Goal: Information Seeking & Learning: Understand process/instructions

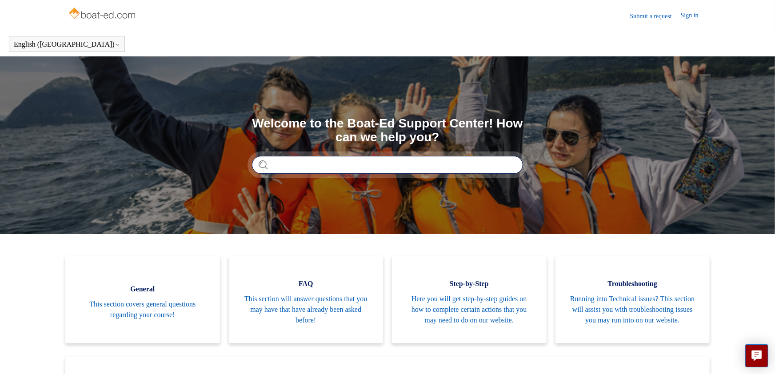
click at [301, 169] on input "Search" at bounding box center [387, 165] width 271 height 18
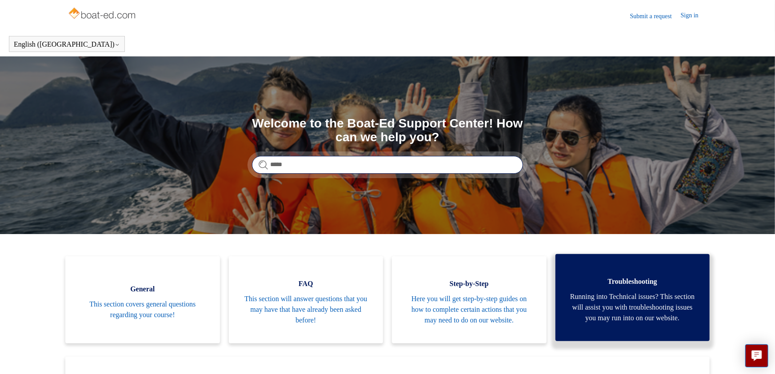
type input "*****"
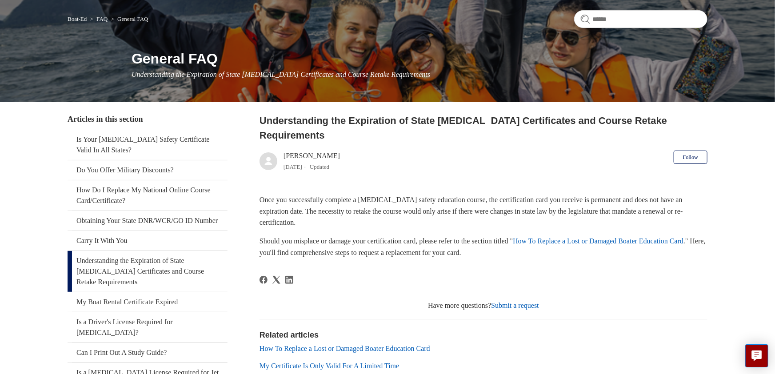
scroll to position [68, 0]
click at [667, 237] on link "How To Replace a Lost or Damaged Boater Education Card" at bounding box center [597, 241] width 171 height 8
click at [636, 329] on h2 "Related articles" at bounding box center [483, 335] width 448 height 12
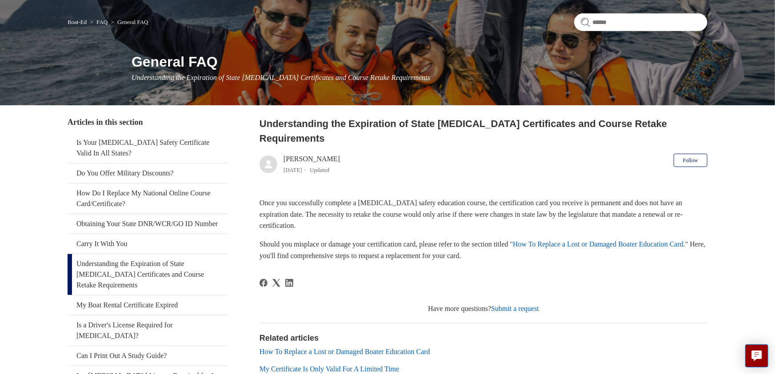
scroll to position [0, 0]
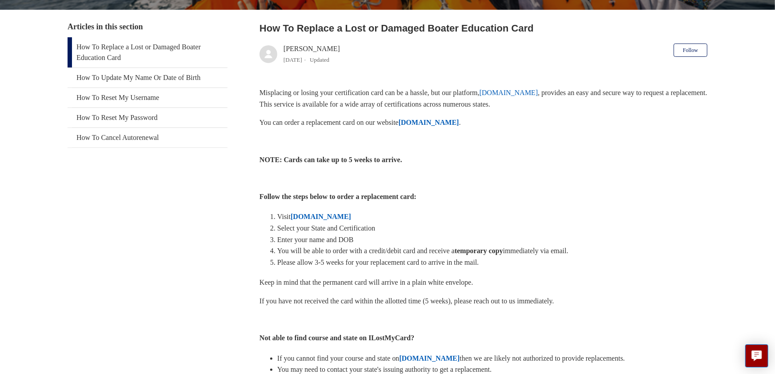
scroll to position [162, 0]
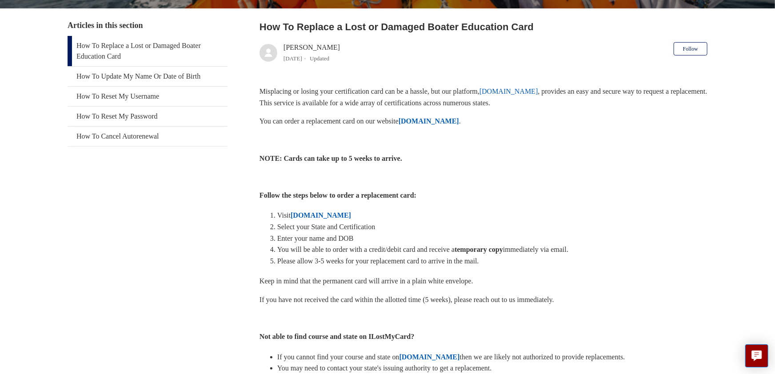
click at [652, 180] on p at bounding box center [483, 177] width 448 height 12
click at [328, 213] on strong "ILostMyCard.com" at bounding box center [320, 215] width 60 height 8
